Goal: Information Seeking & Learning: Learn about a topic

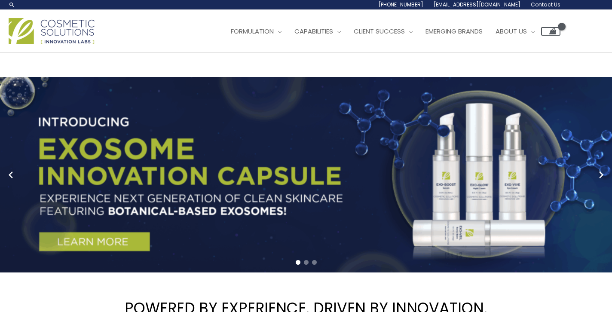
click at [181, 167] on link "1 / 3" at bounding box center [306, 175] width 612 height 196
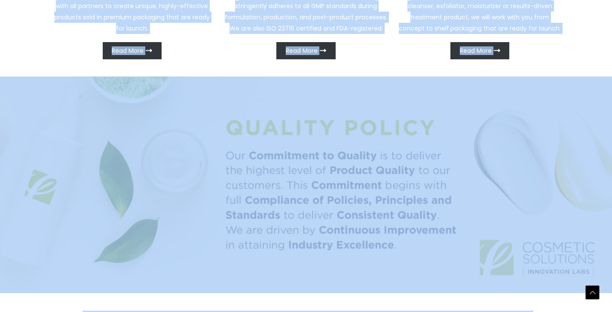
scroll to position [592, 0]
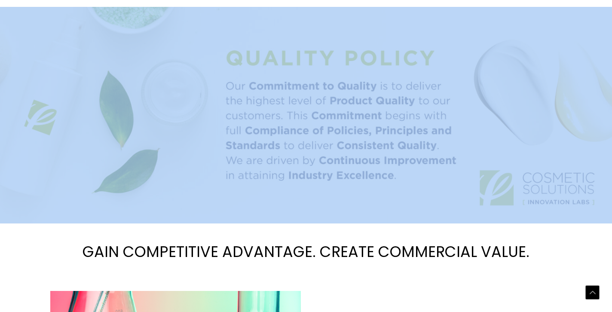
drag, startPoint x: 124, startPoint y: 99, endPoint x: 328, endPoint y: 35, distance: 213.9
click at [328, 35] on div "POWERED BY EXPERIENCE. DRIVEN BY INNOVATION. PRIVATE LABEL SKINCARE Cosmetic So…" at bounding box center [306, 292] width 516 height 1614
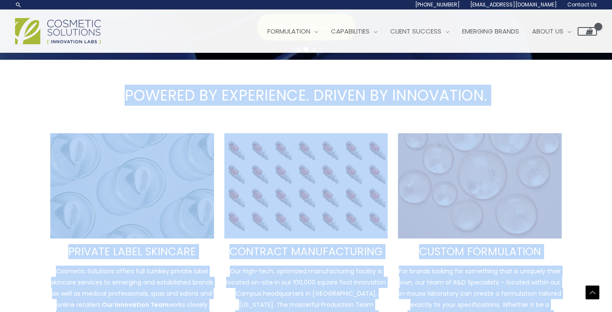
scroll to position [179, 0]
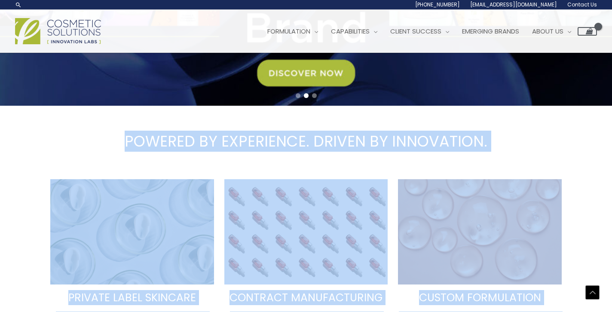
click at [99, 118] on h1 "POWERED BY EXPERIENCE. DRIVEN BY INNOVATION." at bounding box center [306, 141] width 612 height 59
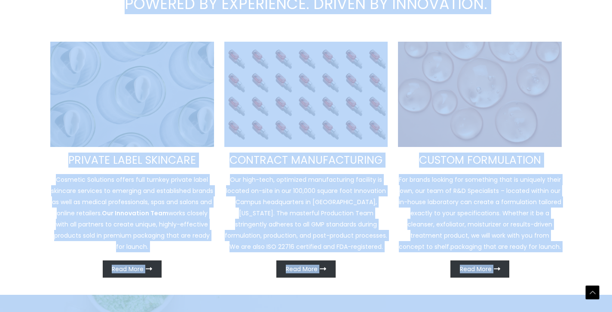
scroll to position [345, 0]
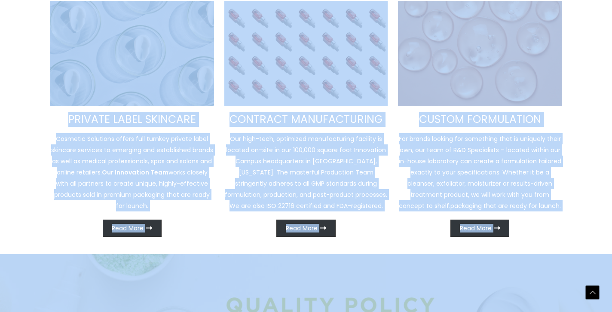
drag, startPoint x: 126, startPoint y: 141, endPoint x: 306, endPoint y: 243, distance: 206.9
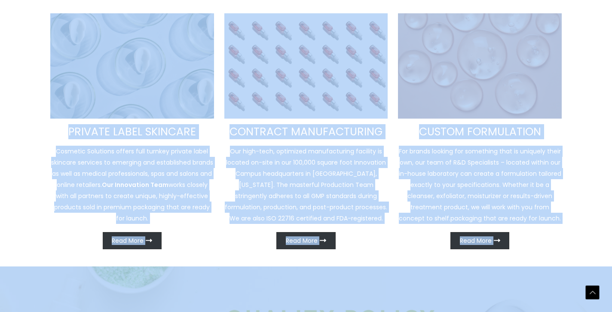
copy div "POWERED BY EXPERIENCE. DRIVEN BY INNOVATION. PRIVATE LABEL SKINCARE Cosmetic So…"
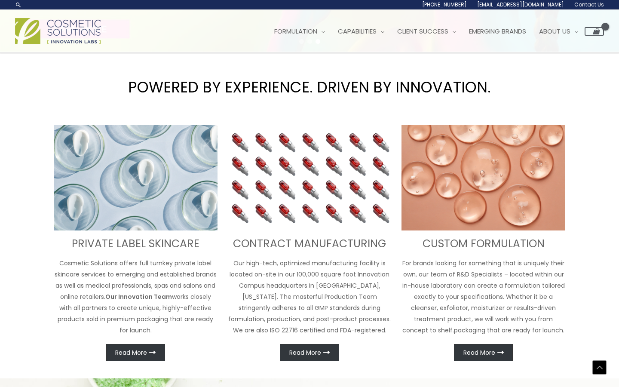
scroll to position [233, 0]
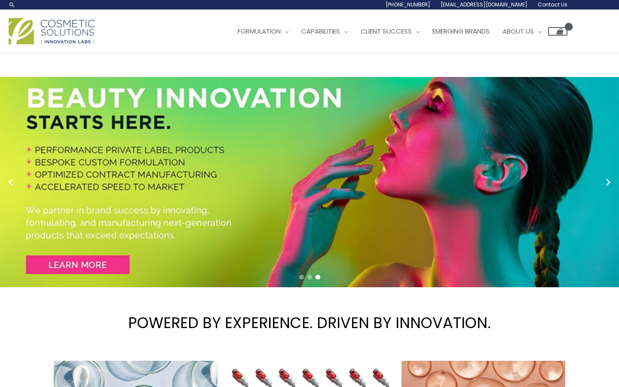
click at [71, 31] on img at bounding box center [52, 31] width 86 height 26
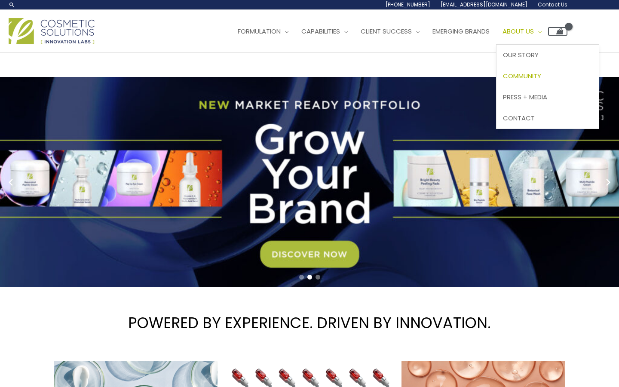
click at [541, 72] on span "Community" at bounding box center [522, 75] width 38 height 9
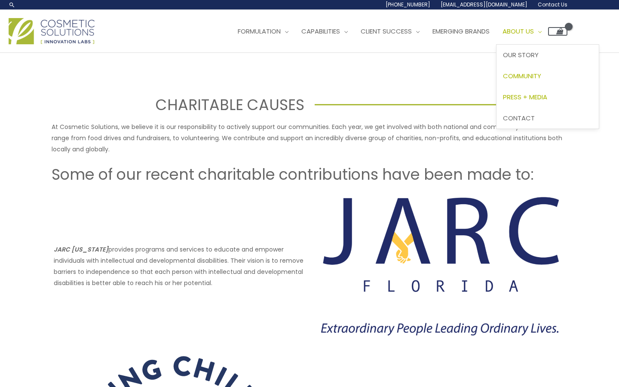
click at [547, 97] on span "Press + Media" at bounding box center [525, 96] width 44 height 9
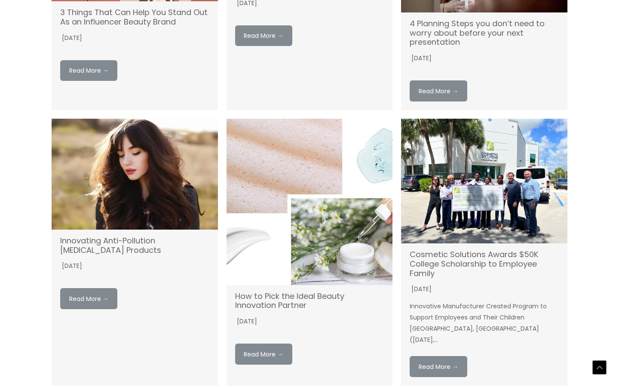
scroll to position [626, 0]
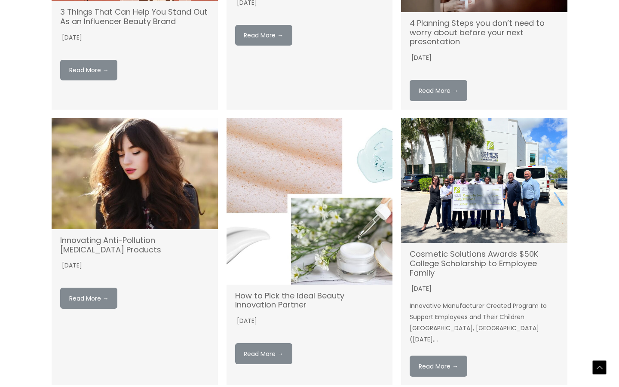
click at [477, 148] on img at bounding box center [484, 180] width 166 height 125
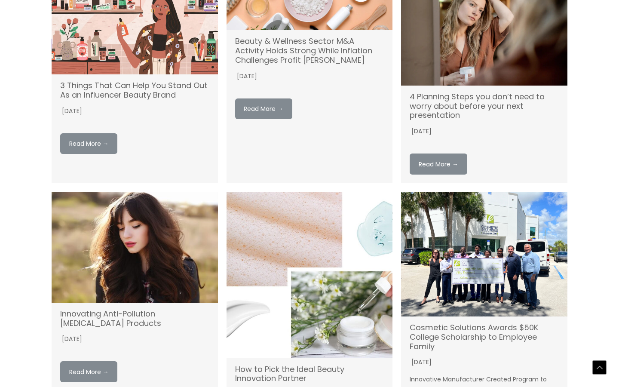
scroll to position [645, 0]
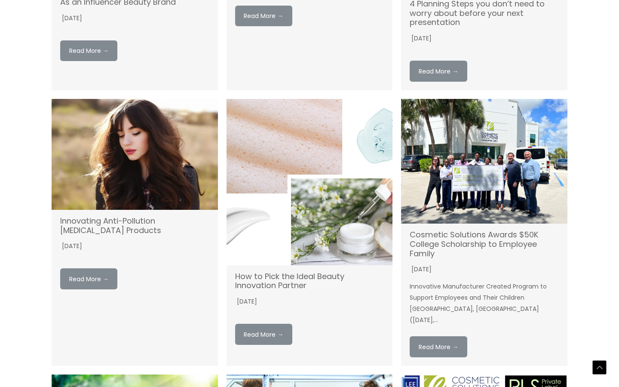
click at [488, 148] on img at bounding box center [484, 161] width 166 height 125
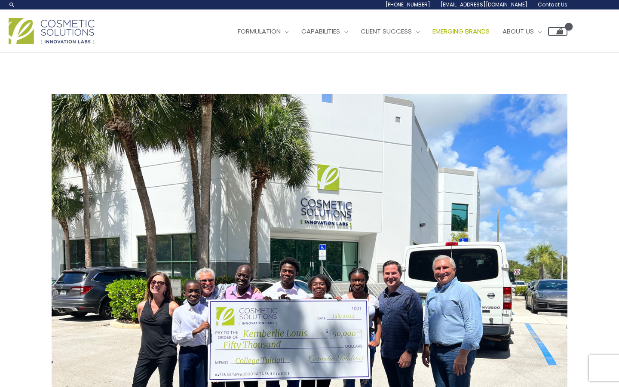
click at [483, 28] on span "Emerging Brands" at bounding box center [460, 31] width 57 height 9
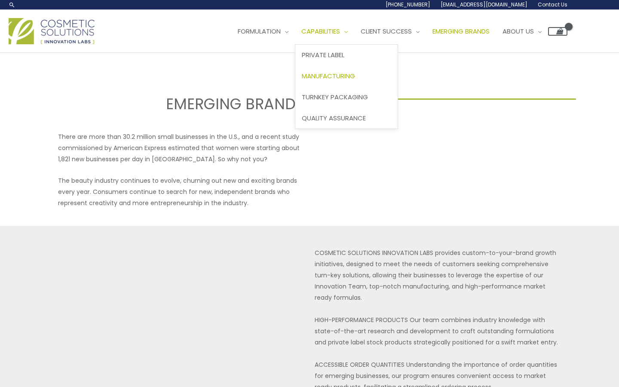
click at [330, 74] on span "Manufacturing" at bounding box center [328, 75] width 53 height 9
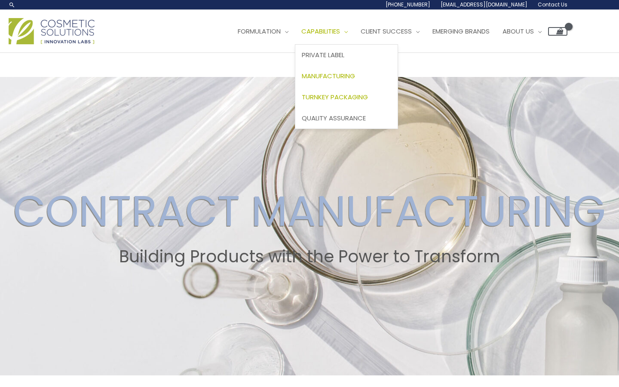
click at [343, 97] on span "Turnkey Packaging" at bounding box center [335, 96] width 66 height 9
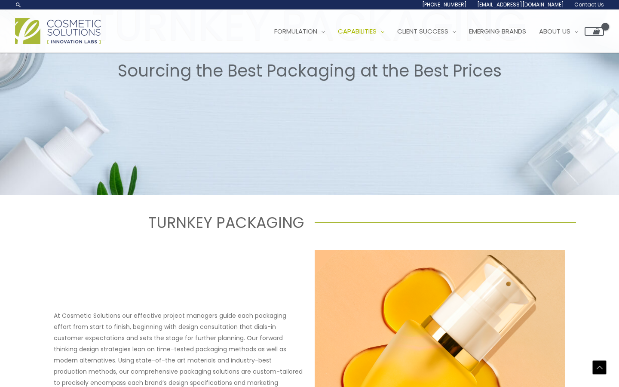
scroll to position [146, 0]
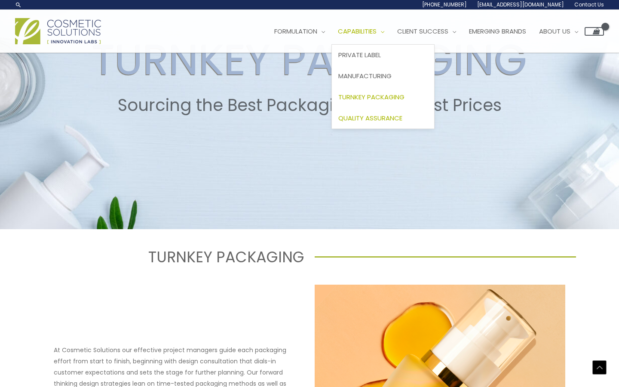
click at [379, 116] on span "Quality Assurance" at bounding box center [370, 117] width 64 height 9
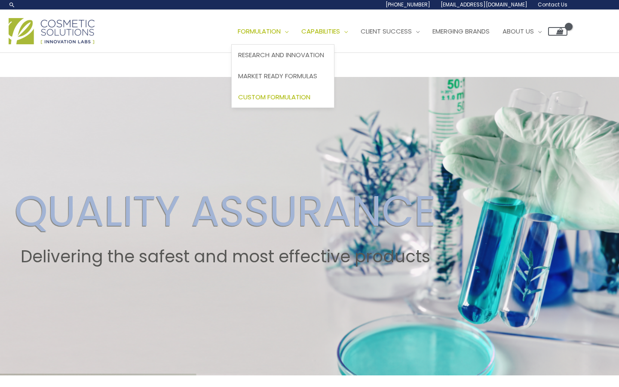
click at [285, 95] on span "Custom Formulation" at bounding box center [274, 96] width 72 height 9
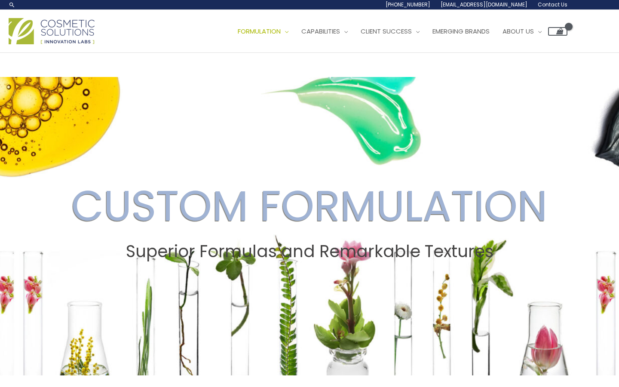
click at [75, 24] on img at bounding box center [52, 31] width 86 height 26
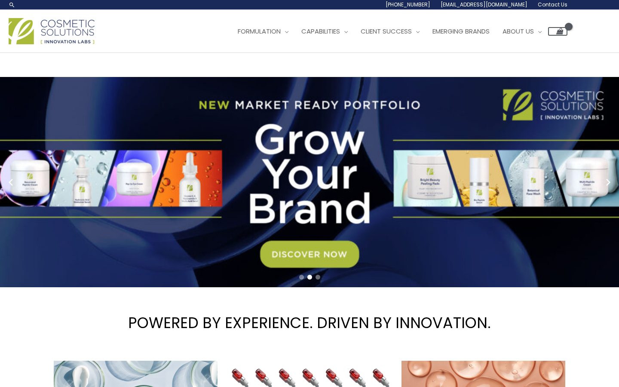
click at [320, 275] on span "Go to slide 3" at bounding box center [317, 277] width 5 height 5
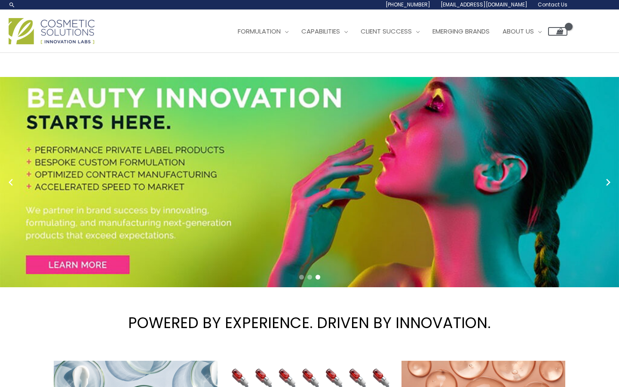
click at [309, 278] on span "Go to slide 2" at bounding box center [309, 277] width 5 height 5
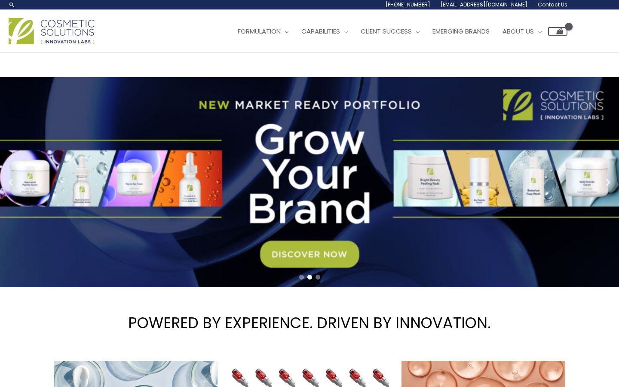
click at [319, 278] on span "Go to slide 3" at bounding box center [317, 277] width 5 height 5
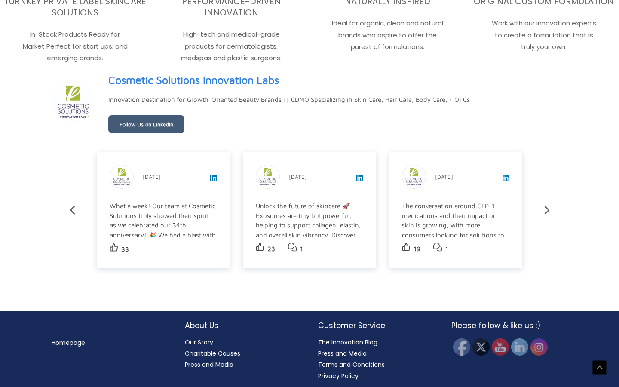
scroll to position [1419, 0]
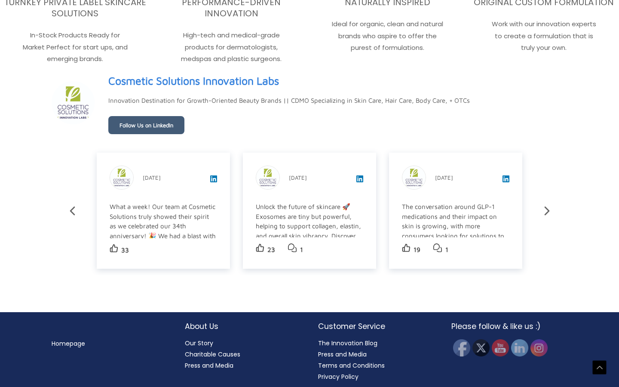
click at [342, 353] on link "Press and Media" at bounding box center [342, 354] width 49 height 9
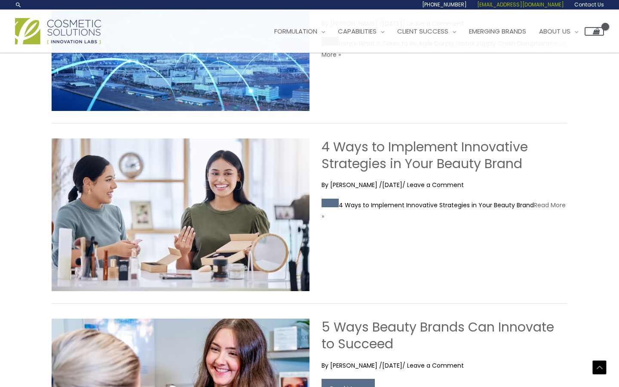
scroll to position [248, 0]
